Goal: Transaction & Acquisition: Purchase product/service

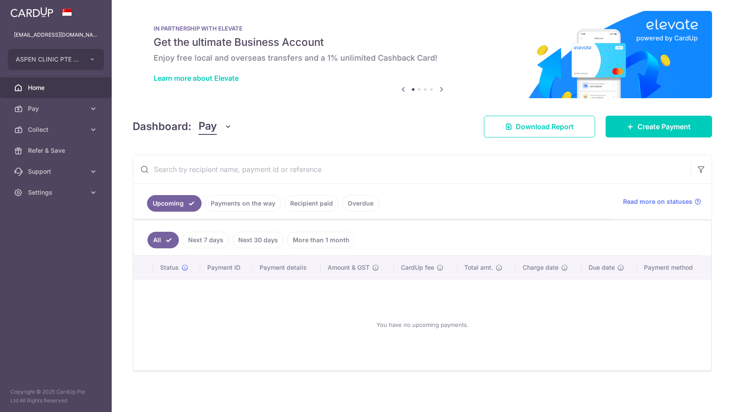
scroll to position [4, 0]
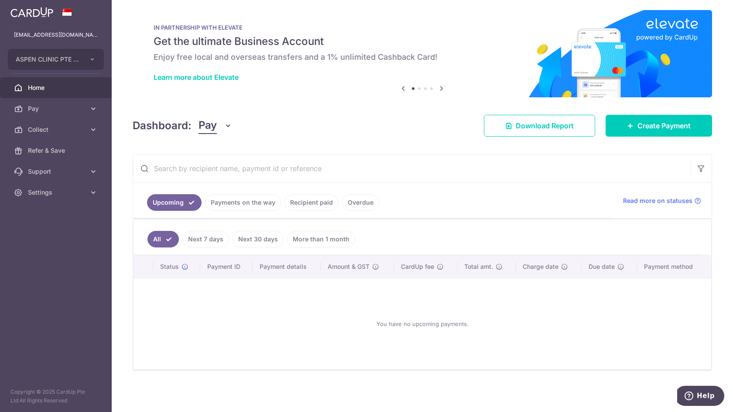
click at [323, 204] on link "Recipient paid" at bounding box center [312, 202] width 54 height 17
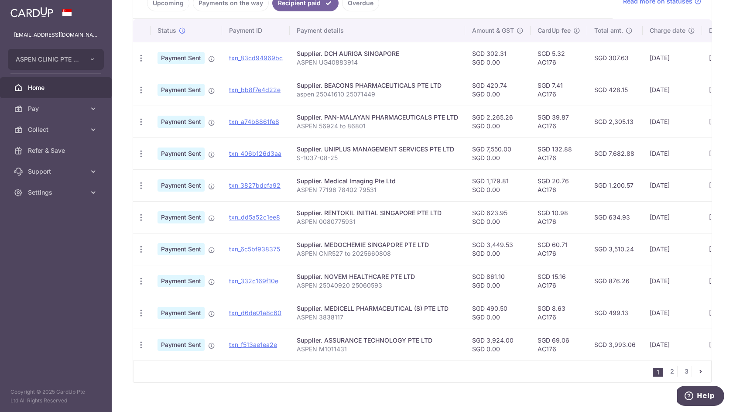
scroll to position [220, 0]
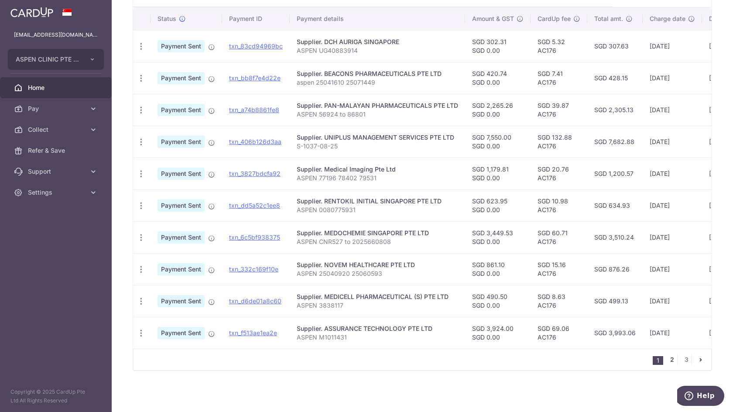
click at [669, 361] on link "2" at bounding box center [672, 359] width 10 height 10
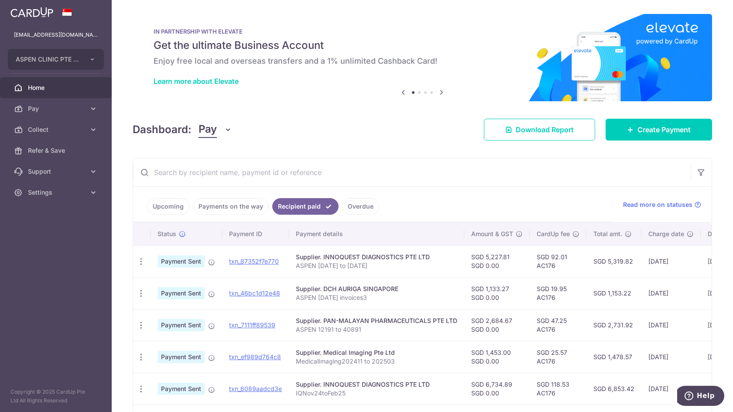
scroll to position [0, 0]
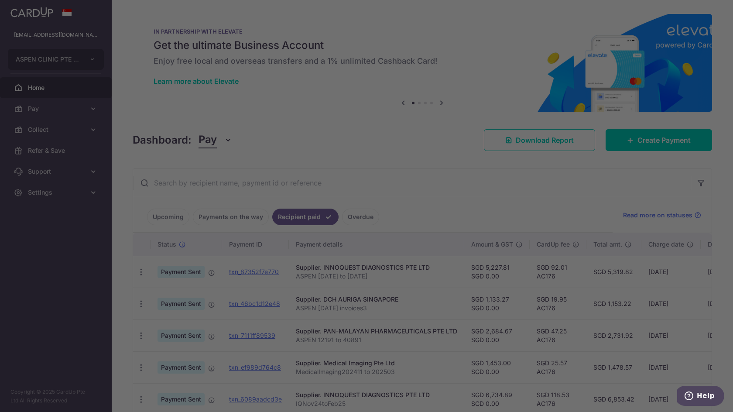
click at [438, 94] on div "IN PARTNERSHIP WITH ELEVATE Get the ultimate Business Account Enjoy free local …" at bounding box center [423, 57] width 580 height 87
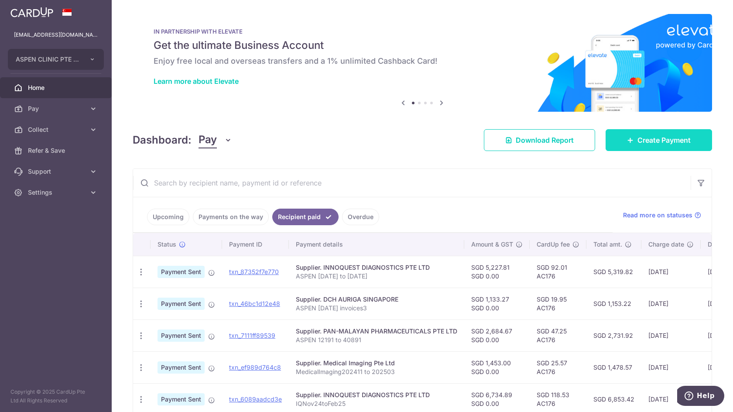
click at [652, 141] on span "Create Payment" at bounding box center [664, 140] width 53 height 10
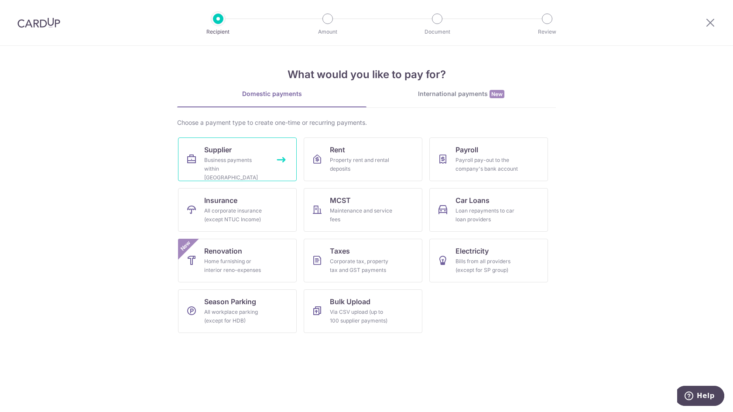
click at [223, 161] on div "Business payments within [GEOGRAPHIC_DATA]" at bounding box center [235, 169] width 63 height 26
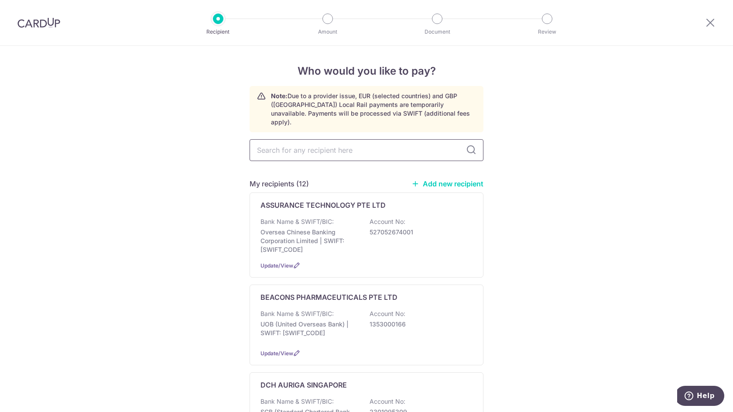
click at [289, 146] on input "text" at bounding box center [367, 150] width 234 height 22
type input "i"
type input "inn"
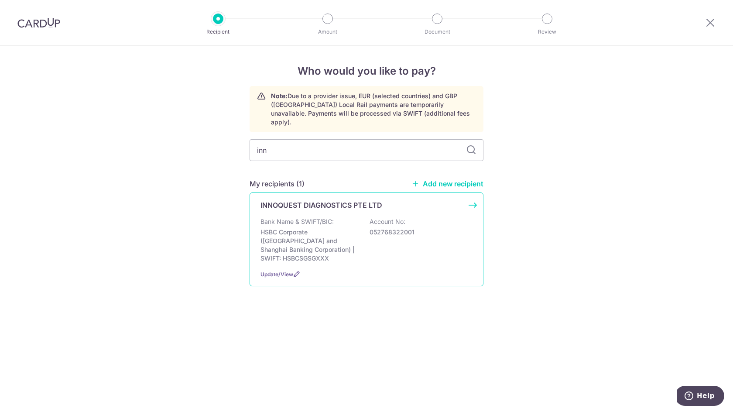
click at [304, 237] on p "HSBC Corporate ([GEOGRAPHIC_DATA] and Shanghai Banking Corporation) | SWIFT: HS…" at bounding box center [310, 245] width 98 height 35
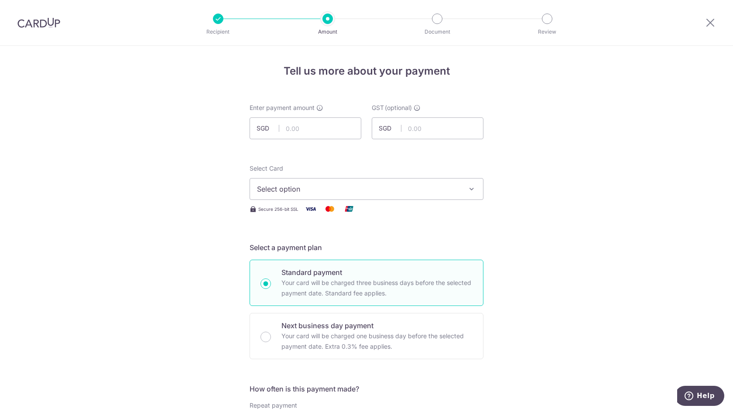
click at [325, 193] on span "Select option" at bounding box center [358, 189] width 203 height 10
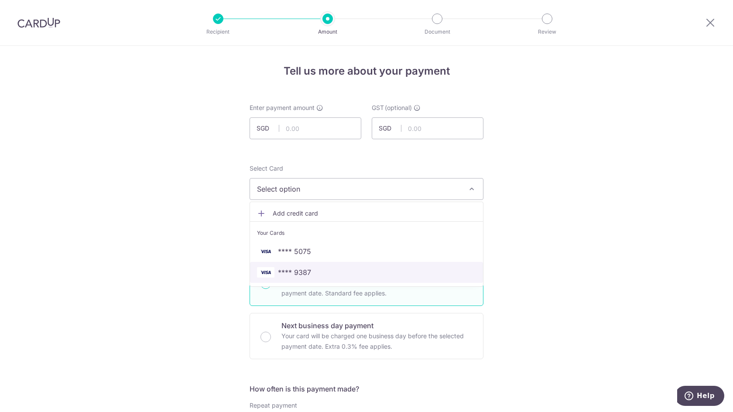
click at [296, 272] on span "**** 9387" at bounding box center [294, 272] width 33 height 10
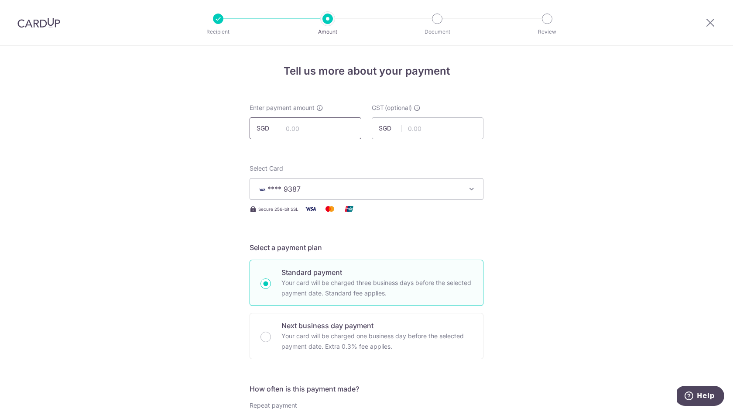
click at [316, 130] on input "text" at bounding box center [306, 128] width 112 height 22
type input "7,382.95"
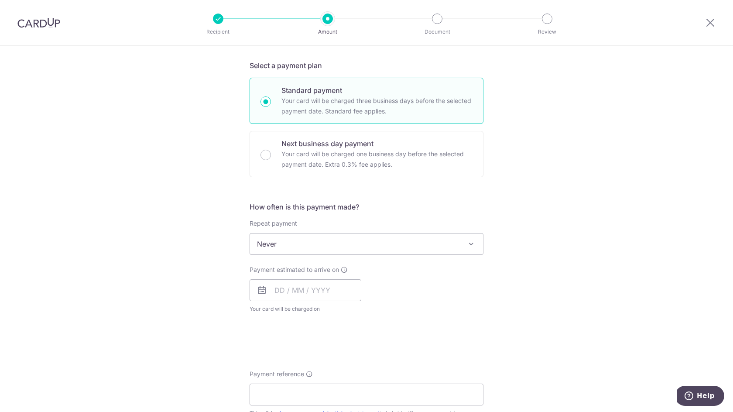
scroll to position [306, 0]
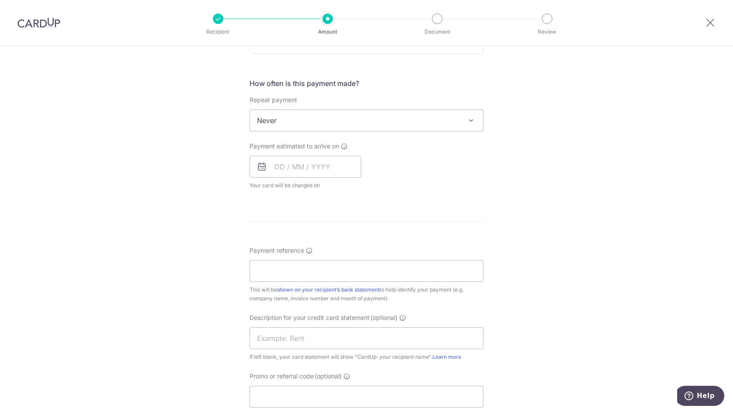
click at [335, 112] on span "Never" at bounding box center [366, 120] width 233 height 21
click at [284, 173] on input "text" at bounding box center [306, 167] width 112 height 22
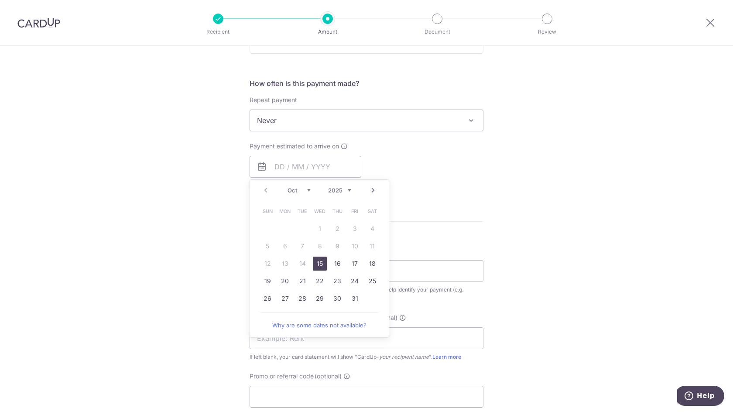
click at [317, 264] on link "15" at bounding box center [320, 264] width 14 height 14
type input "15/10/2025"
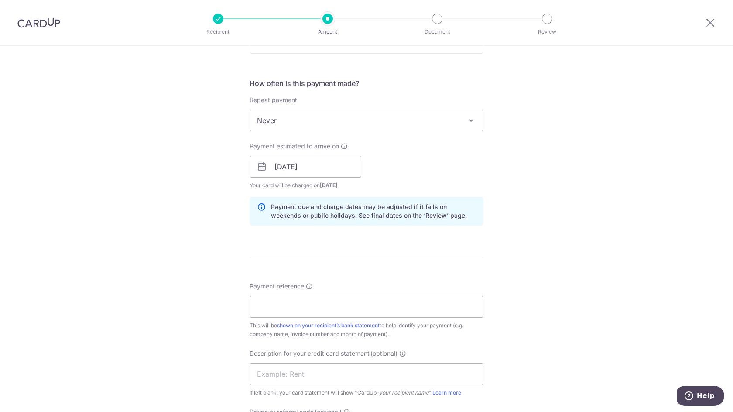
click at [459, 146] on div "Payment estimated to arrive on 15/10/2025 Prev Next Oct Nov Dec 2025 2026 2027 …" at bounding box center [366, 166] width 244 height 48
click at [313, 309] on input "Payment reference" at bounding box center [367, 307] width 234 height 22
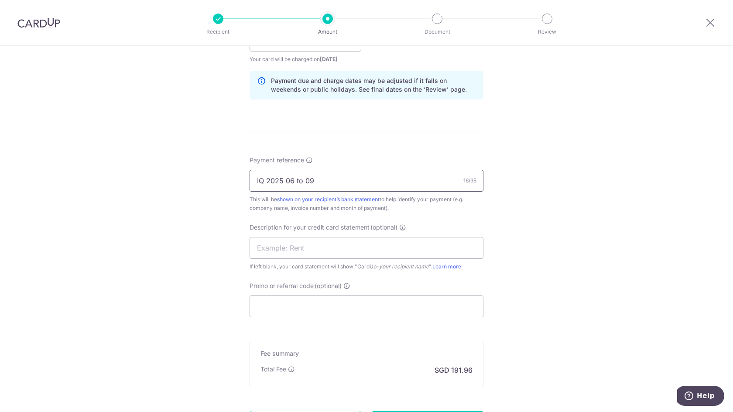
scroll to position [437, 0]
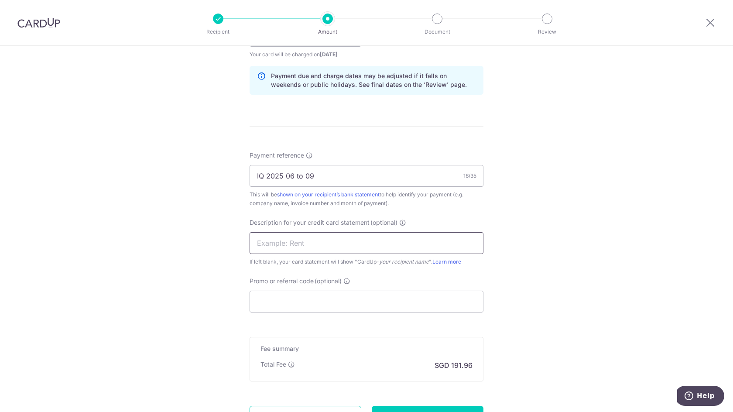
click at [315, 248] on input "text" at bounding box center [367, 243] width 234 height 22
drag, startPoint x: 317, startPoint y: 180, endPoint x: 229, endPoint y: 187, distance: 88.9
click at [229, 187] on div "Tell us more about your payment Enter payment amount SGD 7,382.95 7382.95 GST (…" at bounding box center [366, 51] width 733 height 884
type input "ASPEN 529318 to 537841"
click at [276, 247] on input "text" at bounding box center [367, 243] width 234 height 22
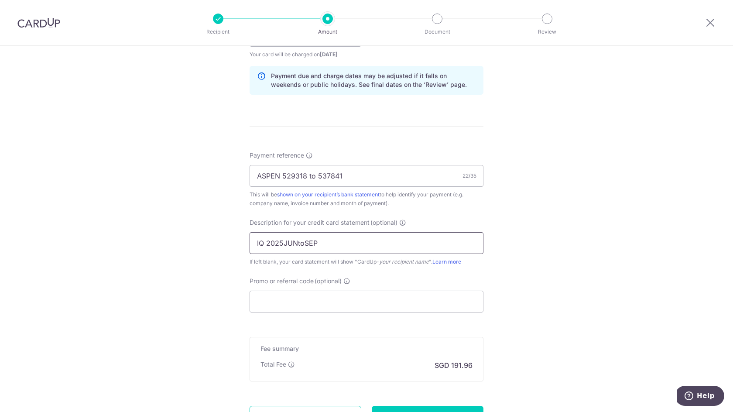
type input "IQ 2025JUNtoSEP"
click at [613, 227] on div "Tell us more about your payment Enter payment amount SGD 7,382.95 7382.95 GST (…" at bounding box center [366, 51] width 733 height 884
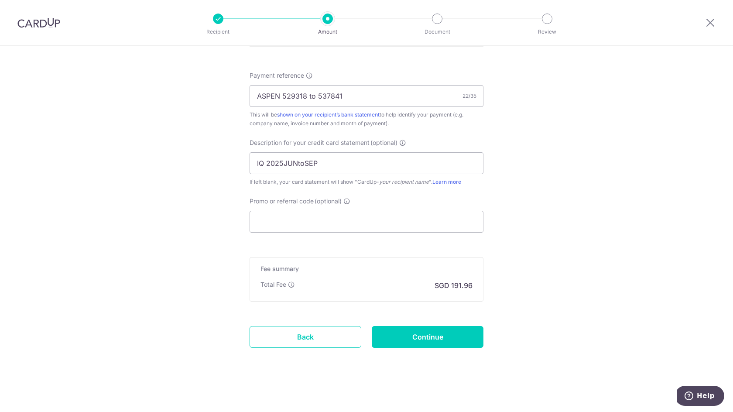
scroll to position [518, 0]
click at [373, 222] on input "Promo or referral code (optional)" at bounding box center [367, 221] width 234 height 22
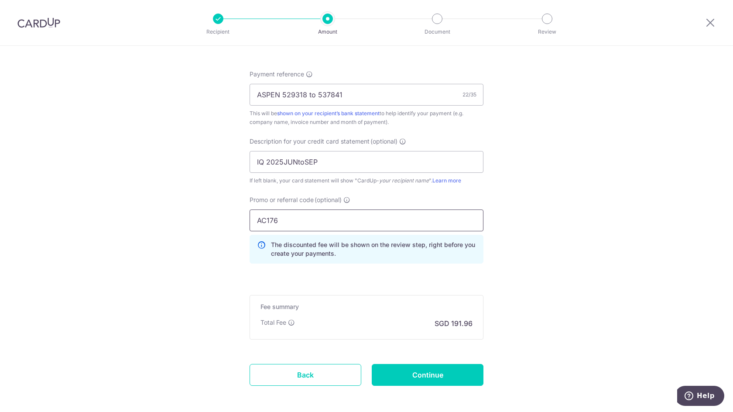
type input "AC176"
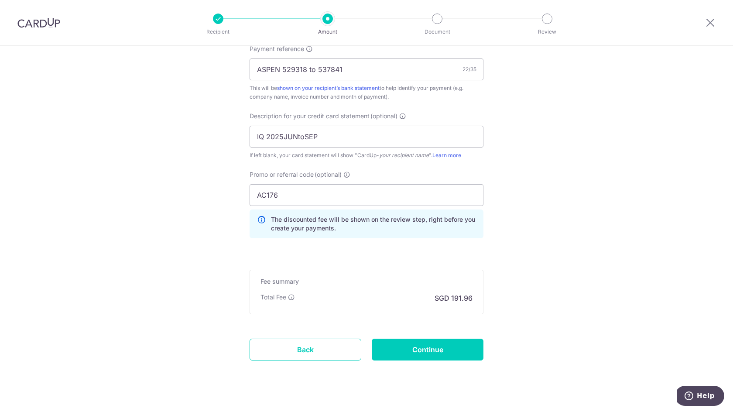
scroll to position [557, 0]
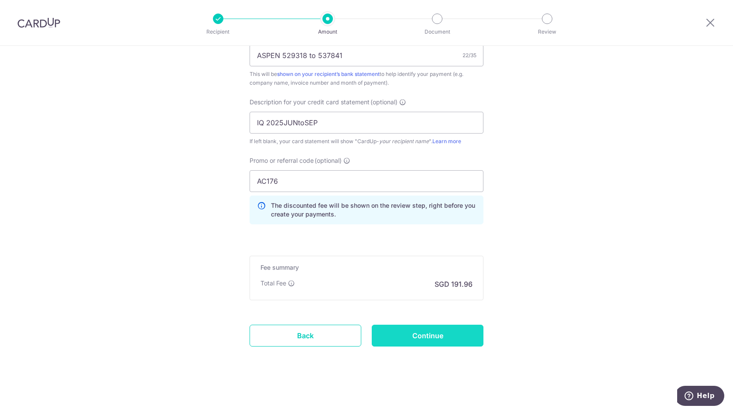
click at [411, 334] on input "Continue" at bounding box center [428, 336] width 112 height 22
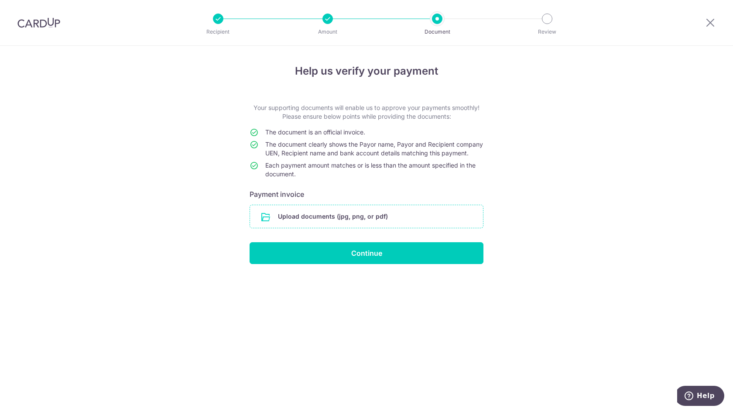
click at [350, 223] on input "file" at bounding box center [366, 216] width 233 height 23
click at [347, 224] on input "file" at bounding box center [366, 216] width 233 height 23
click at [330, 224] on input "file" at bounding box center [366, 216] width 233 height 23
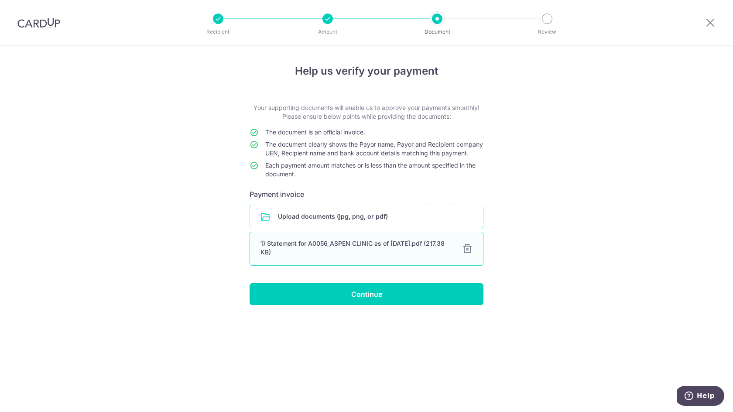
click at [351, 252] on div "1) Statement for A0056_ASPEN CLINIC as of 2025-09-30.pdf (217.38 KB)" at bounding box center [356, 247] width 191 height 17
click at [416, 257] on div "1) Statement for A0056_ASPEN CLINIC as of 2025-09-30.pdf (217.38 KB)" at bounding box center [356, 247] width 191 height 17
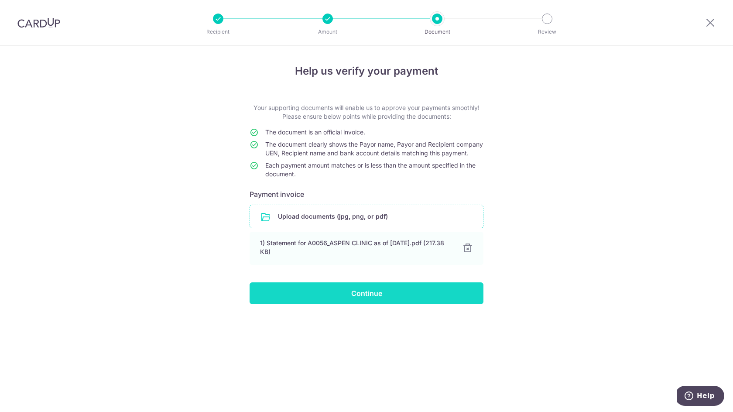
click at [379, 304] on input "Continue" at bounding box center [367, 293] width 234 height 22
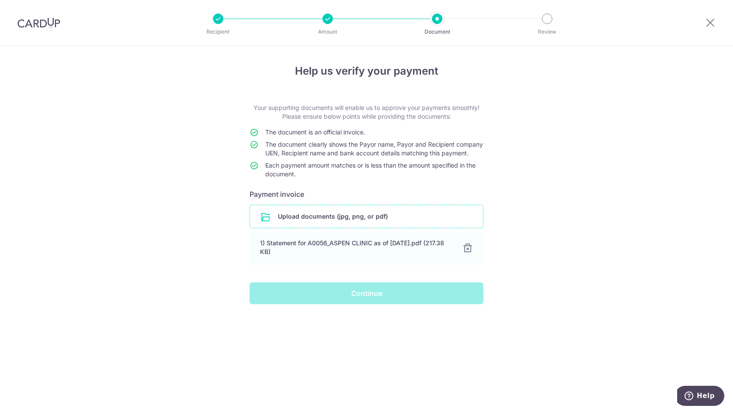
click at [379, 304] on div "Continue" at bounding box center [366, 293] width 244 height 22
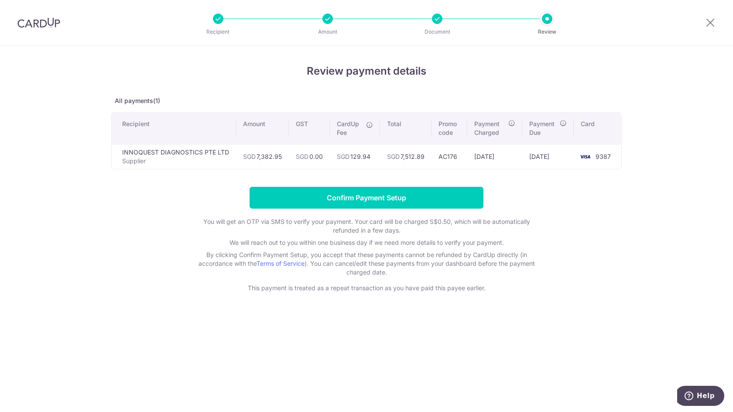
click at [371, 124] on icon at bounding box center [369, 124] width 7 height 7
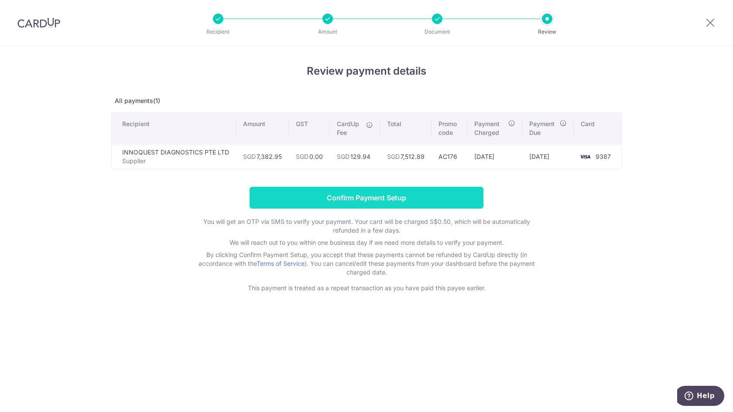
click at [374, 199] on input "Confirm Payment Setup" at bounding box center [367, 198] width 234 height 22
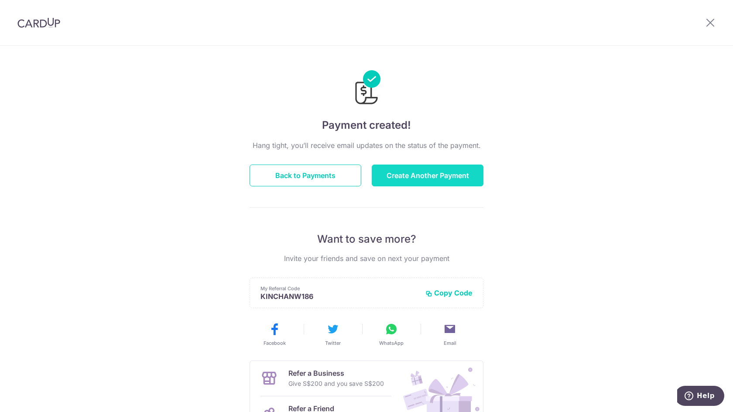
click at [429, 177] on button "Create Another Payment" at bounding box center [428, 176] width 112 height 22
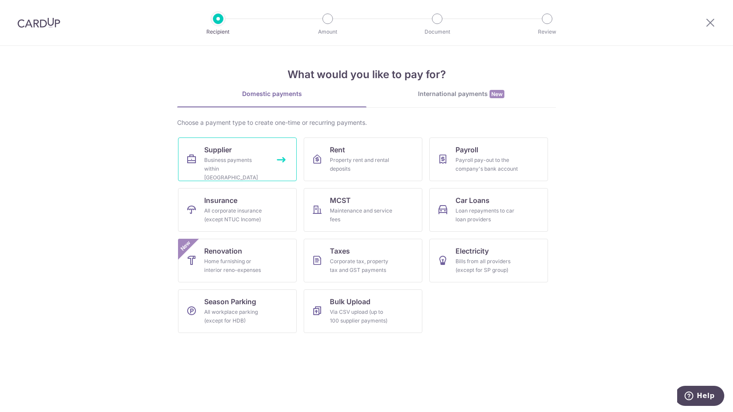
click at [246, 155] on link "Supplier Business payments within Singapore" at bounding box center [237, 160] width 119 height 44
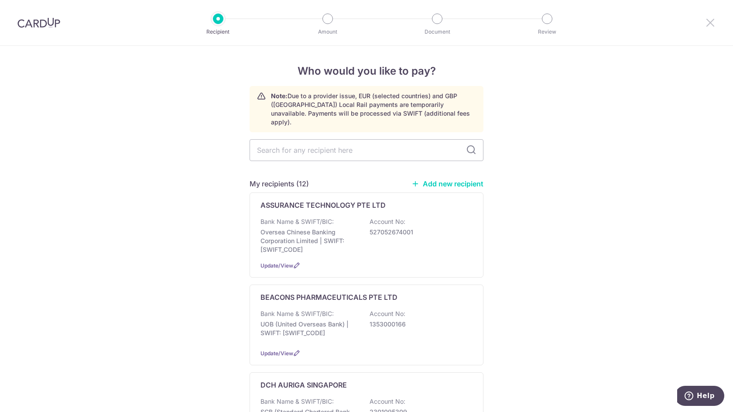
click at [710, 22] on icon at bounding box center [710, 22] width 10 height 11
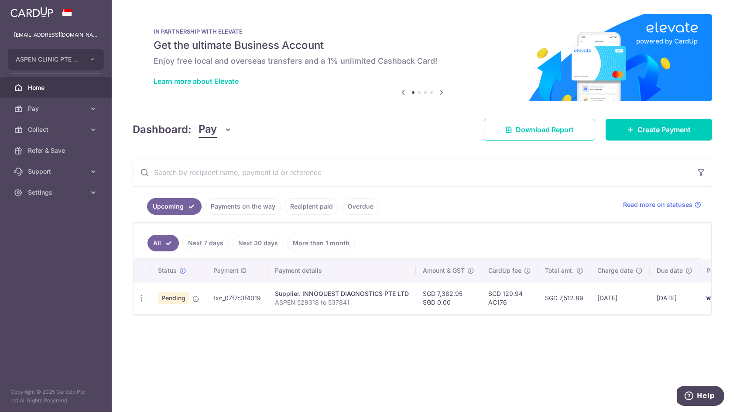
click at [316, 206] on link "Recipient paid" at bounding box center [312, 206] width 54 height 17
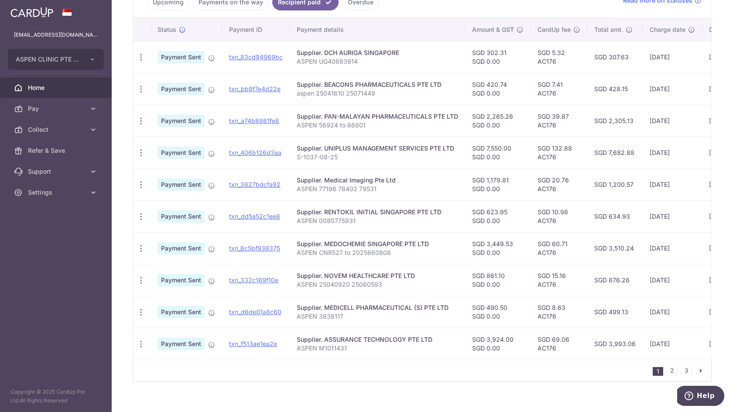
scroll to position [220, 0]
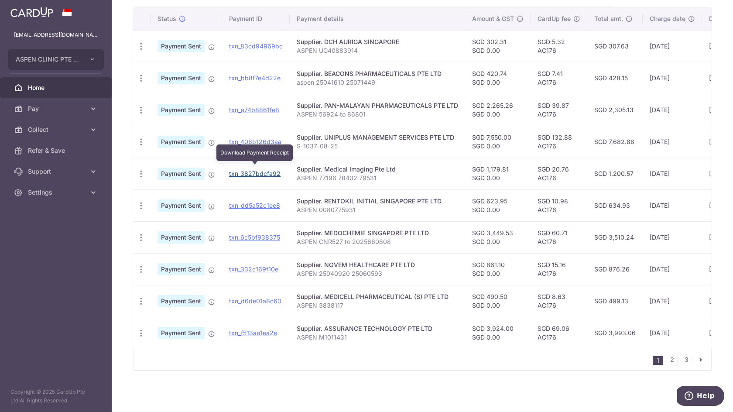
click at [248, 170] on link "txn_3827bdcfa92" at bounding box center [255, 173] width 52 height 7
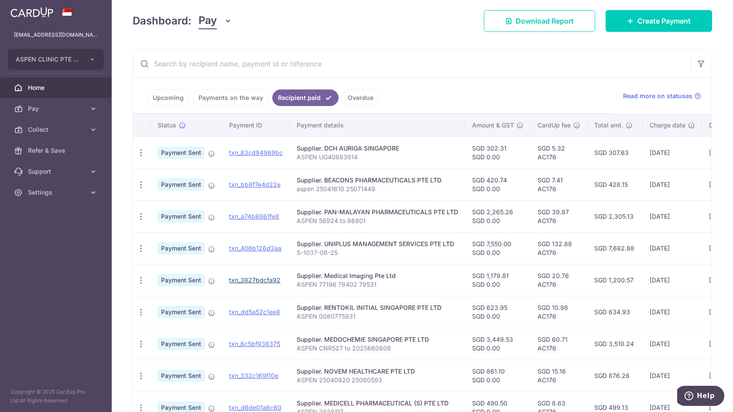
scroll to position [0, 0]
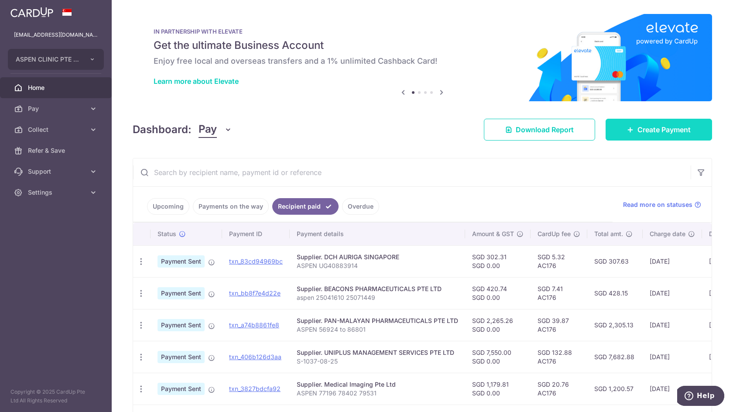
click at [652, 127] on span "Create Payment" at bounding box center [664, 129] width 53 height 10
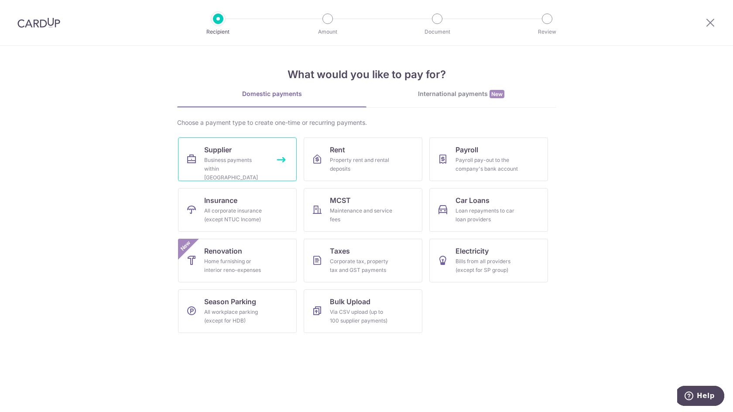
click at [237, 163] on div "Business payments within Singapore" at bounding box center [235, 169] width 63 height 26
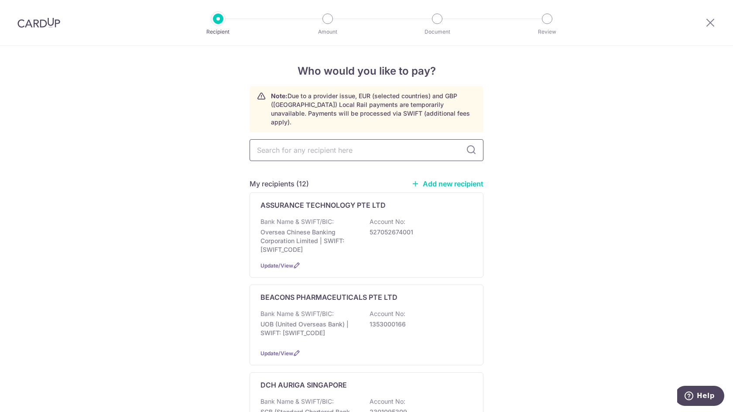
click at [327, 142] on input "text" at bounding box center [367, 150] width 234 height 22
type input "medical"
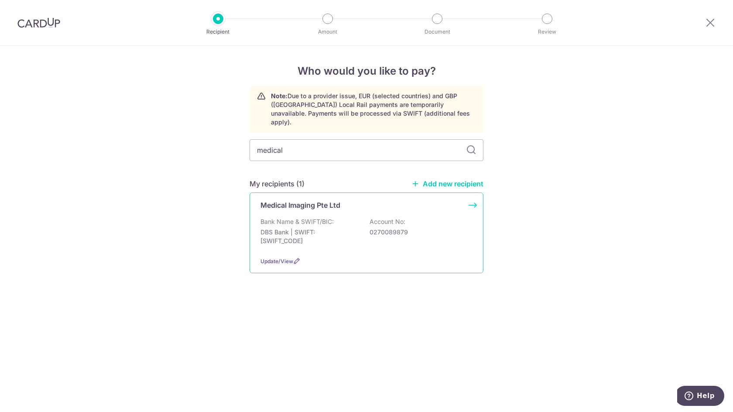
click at [298, 228] on p "DBS Bank | SWIFT: [SWIFT_CODE]" at bounding box center [310, 236] width 98 height 17
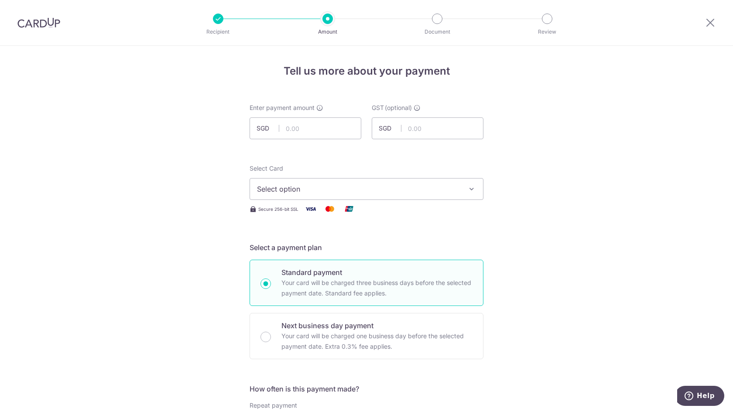
click at [285, 181] on button "Select option" at bounding box center [367, 189] width 234 height 22
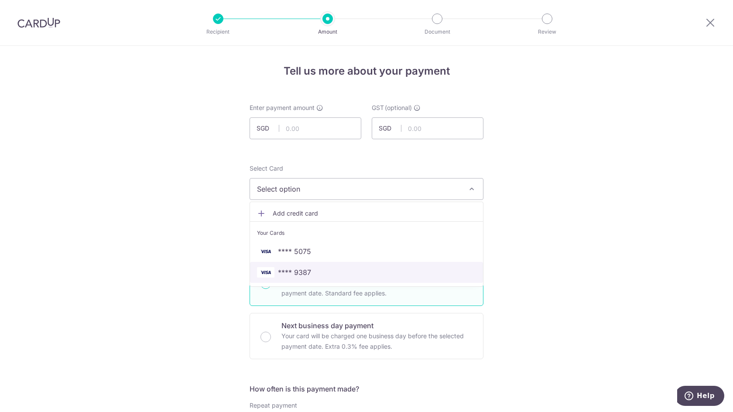
click at [284, 268] on span "**** 9387" at bounding box center [294, 272] width 33 height 10
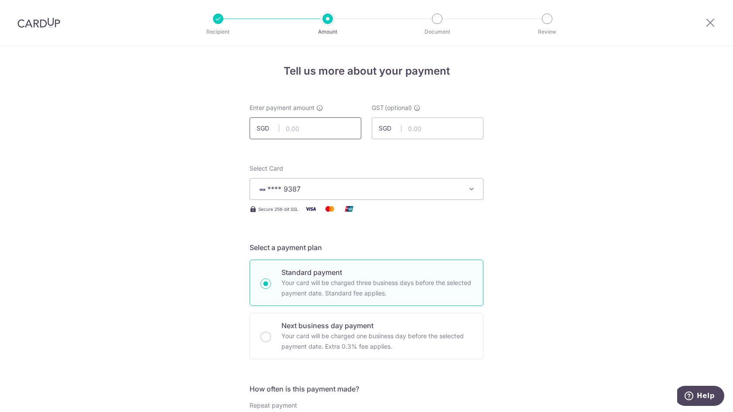
click at [309, 130] on input "text" at bounding box center [306, 128] width 112 height 22
type input "766.49"
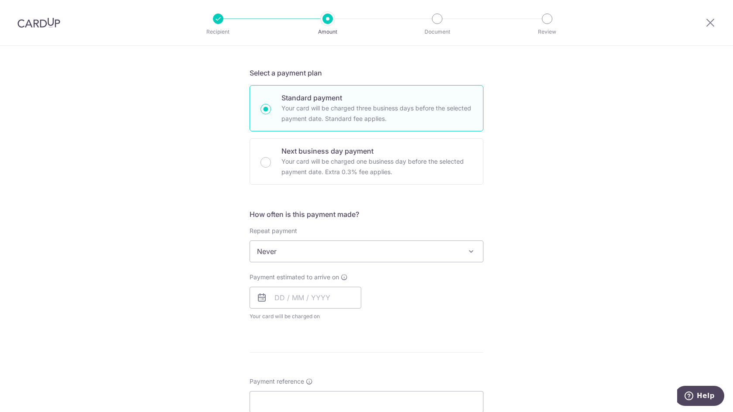
scroll to position [393, 0]
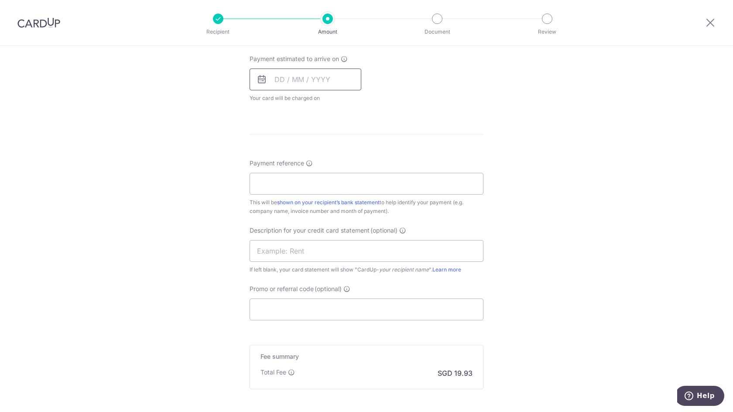
click at [314, 82] on input "text" at bounding box center [306, 80] width 112 height 22
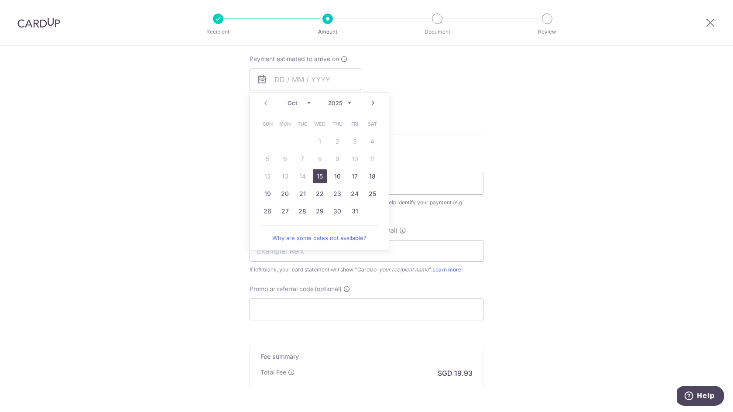
click at [319, 180] on link "15" at bounding box center [320, 176] width 14 height 14
type input "15/10/2025"
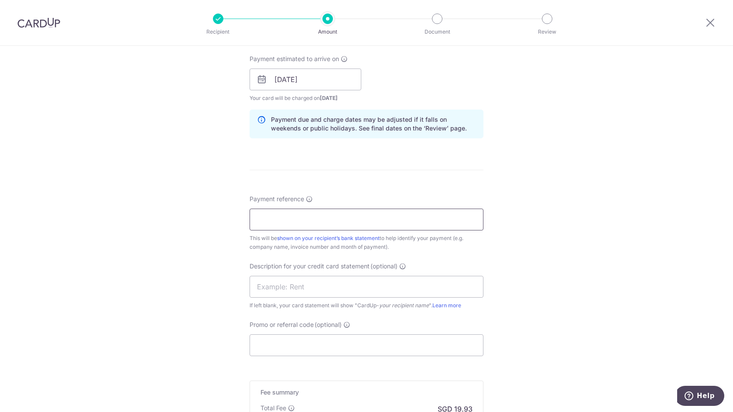
click at [273, 220] on input "Payment reference" at bounding box center [367, 220] width 234 height 22
type input "ASPEN 80649 81746 82826"
click at [267, 289] on input "text" at bounding box center [367, 287] width 234 height 22
drag, startPoint x: 324, startPoint y: 287, endPoint x: 227, endPoint y: 285, distance: 96.5
click at [227, 285] on div "Tell us more about your payment Enter payment amount SGD 766.49 766.49 GST (opt…" at bounding box center [366, 95] width 733 height 884
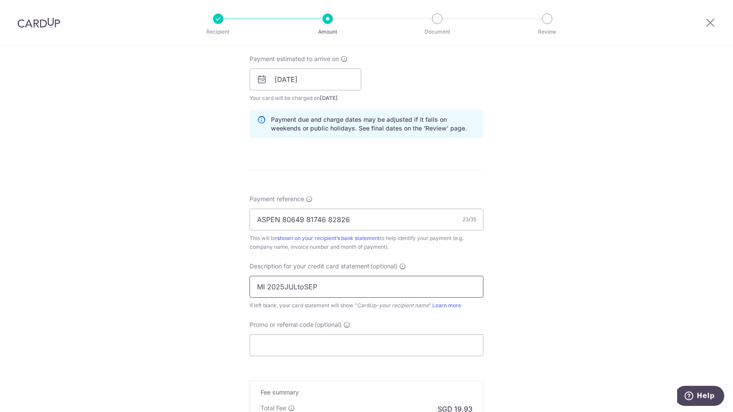
type input "MI 2025JULtoSEP"
click at [525, 270] on div "Tell us more about your payment Enter payment amount SGD 766.49 766.49 GST (opt…" at bounding box center [366, 95] width 733 height 884
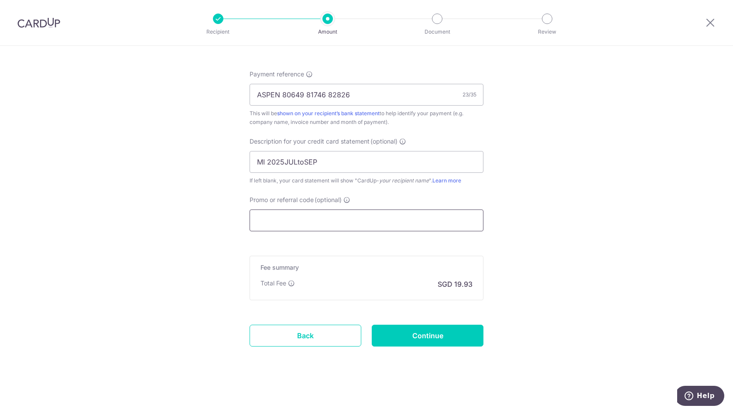
click at [319, 219] on input "Promo or referral code (optional)" at bounding box center [367, 221] width 234 height 22
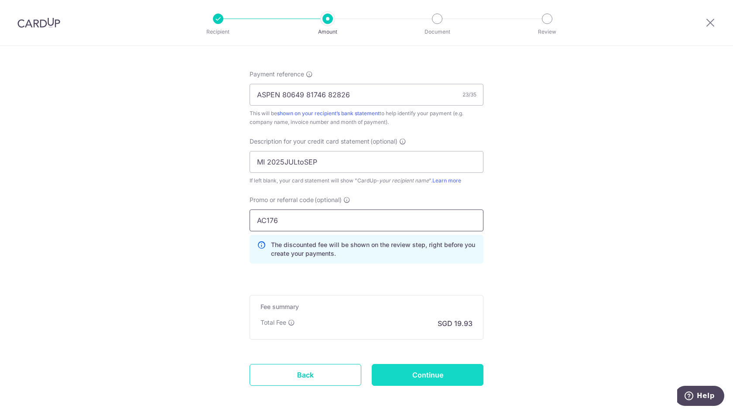
type input "AC176"
click at [413, 368] on input "Continue" at bounding box center [428, 375] width 112 height 22
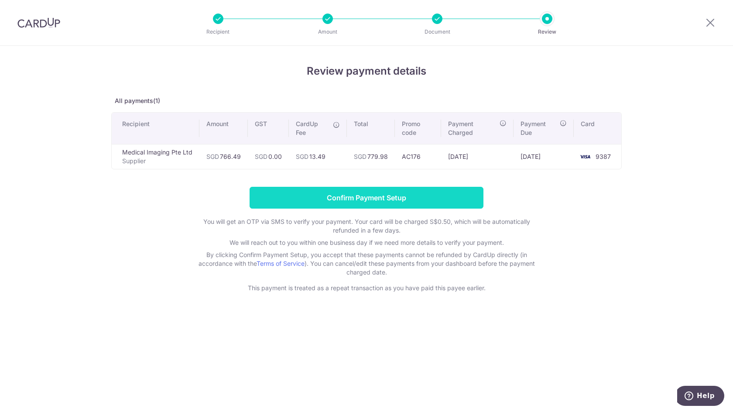
click at [377, 201] on input "Confirm Payment Setup" at bounding box center [367, 198] width 234 height 22
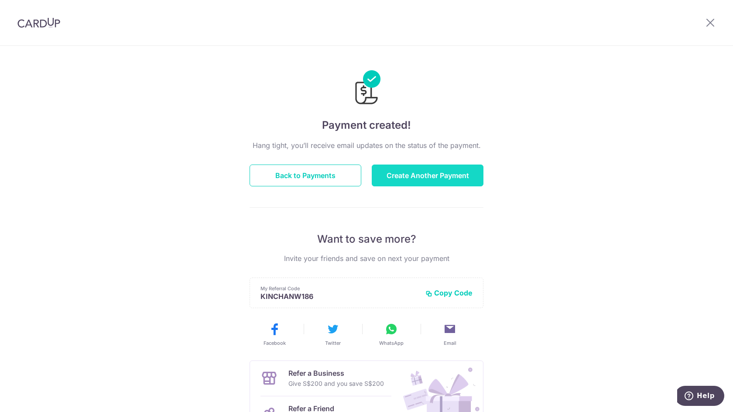
click at [405, 174] on button "Create Another Payment" at bounding box center [428, 176] width 112 height 22
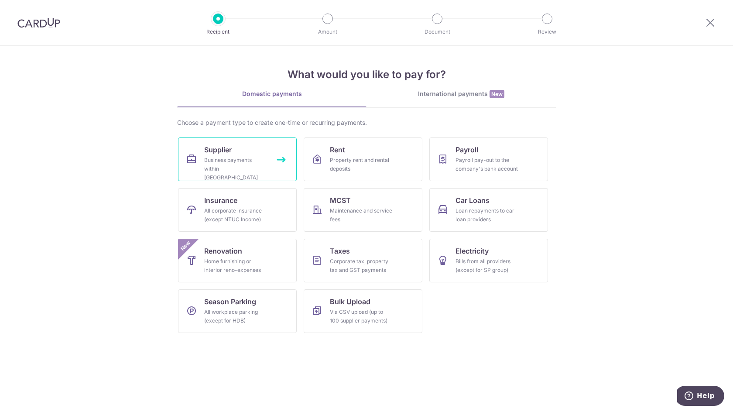
click at [248, 150] on link "Supplier Business payments within [GEOGRAPHIC_DATA]" at bounding box center [237, 160] width 119 height 44
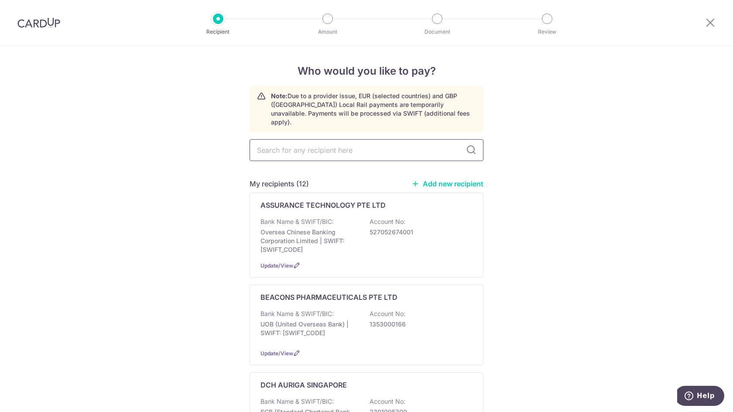
click at [327, 144] on input "text" at bounding box center [367, 150] width 234 height 22
type input "kumpu"
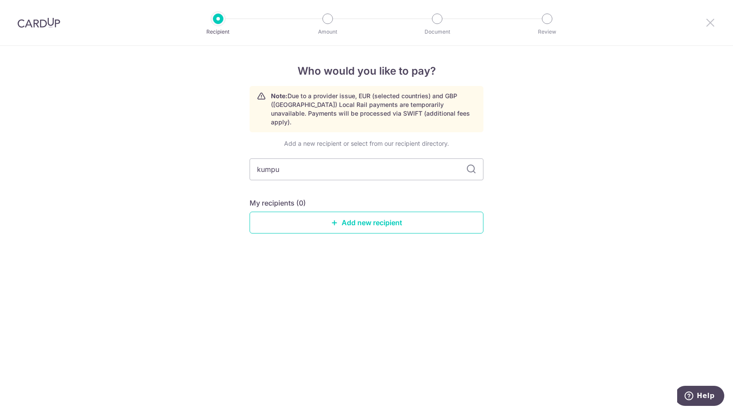
click at [713, 22] on icon at bounding box center [710, 22] width 10 height 11
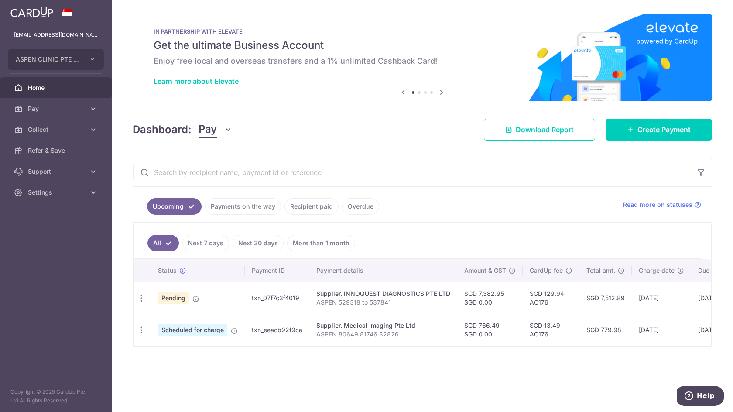
click at [309, 203] on link "Recipient paid" at bounding box center [312, 206] width 54 height 17
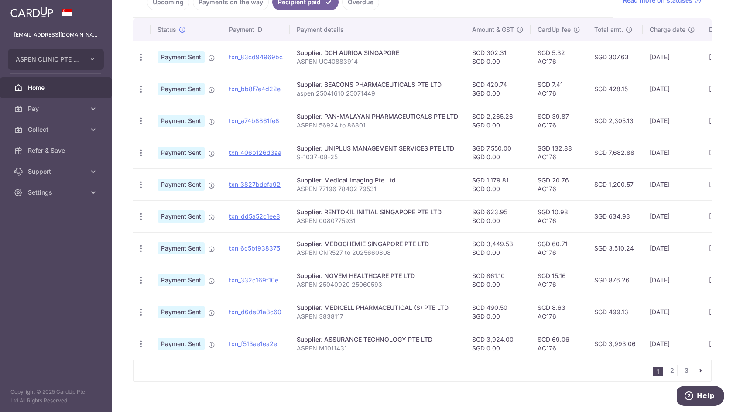
scroll to position [220, 0]
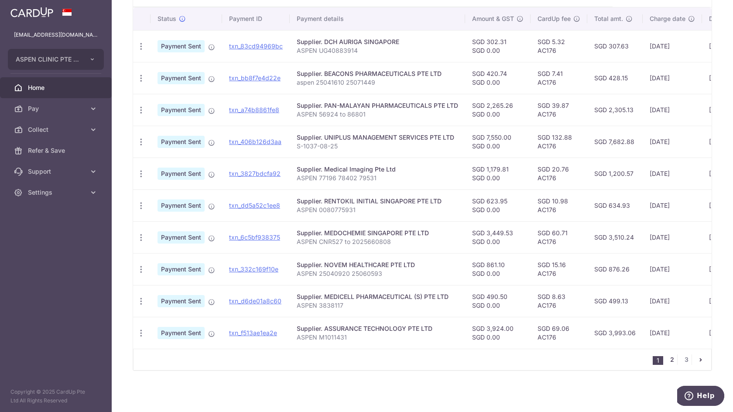
click at [667, 359] on link "2" at bounding box center [672, 359] width 10 height 10
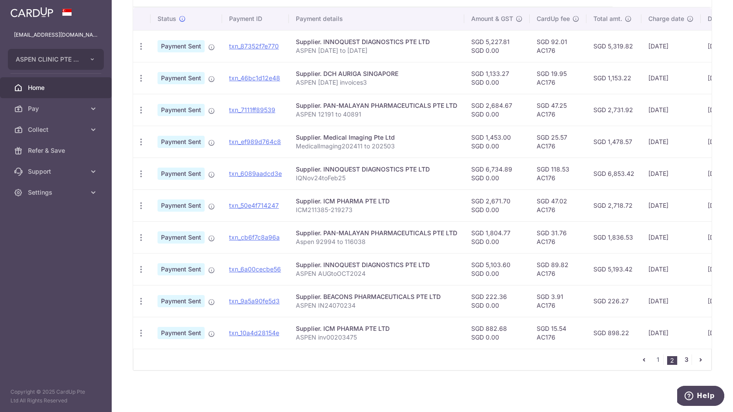
click at [683, 358] on link "3" at bounding box center [686, 359] width 10 height 10
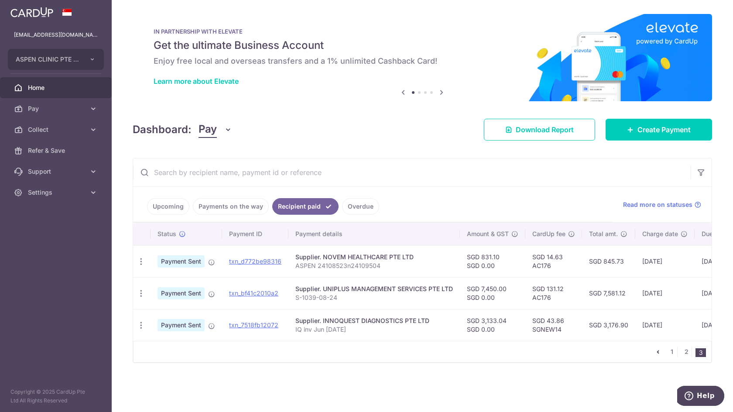
click at [385, 137] on div "Dashboard: Pay Pay Collect Download Report Create Payment" at bounding box center [423, 127] width 580 height 25
click at [659, 130] on span "Create Payment" at bounding box center [664, 129] width 53 height 10
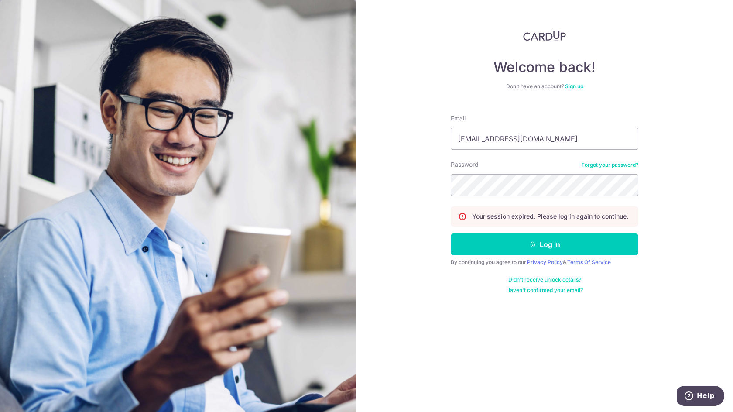
click at [511, 256] on form "Email wkc@aspenclinic.com.sg Password Forgot your password? Your session expire…" at bounding box center [545, 200] width 188 height 186
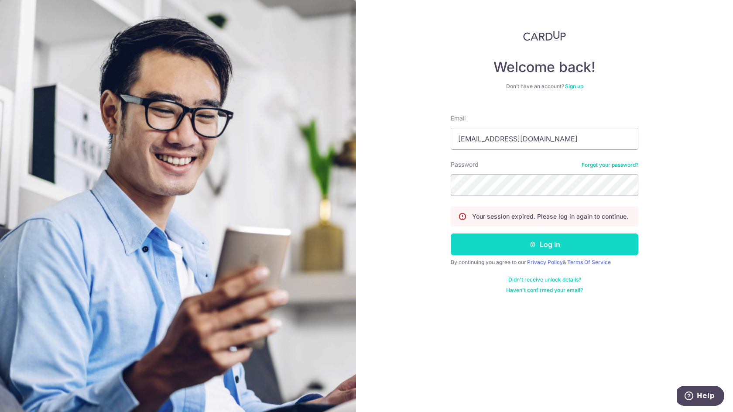
click at [516, 248] on button "Log in" at bounding box center [545, 245] width 188 height 22
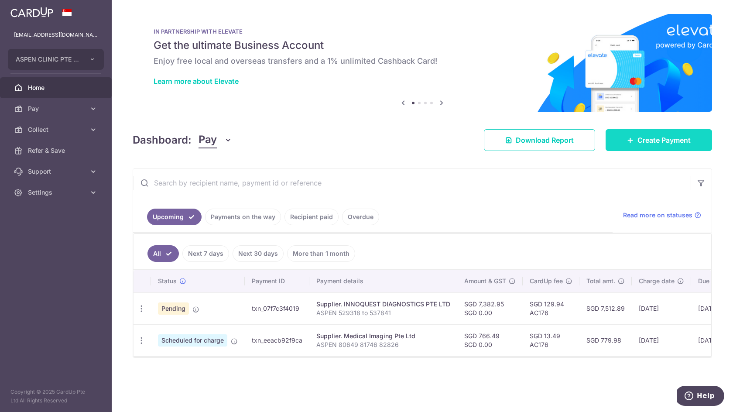
click at [657, 135] on span "Create Payment" at bounding box center [664, 140] width 53 height 10
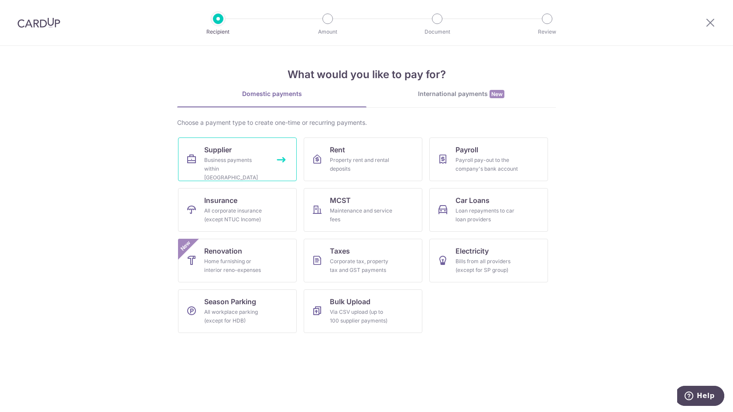
click at [229, 162] on div "Business payments within [GEOGRAPHIC_DATA]" at bounding box center [235, 169] width 63 height 26
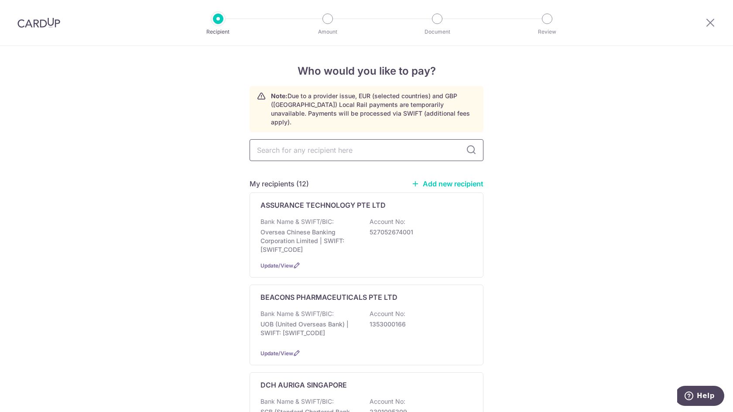
click at [296, 139] on input "text" at bounding box center [367, 150] width 234 height 22
type input "kumpu"
